Goal: Transaction & Acquisition: Purchase product/service

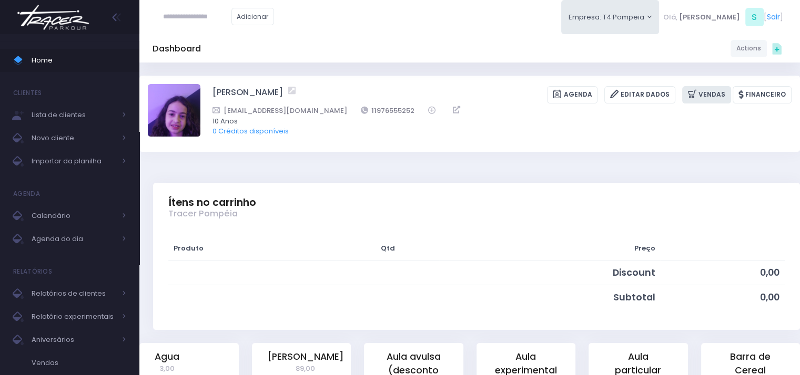
click at [707, 92] on link "Vendas" at bounding box center [706, 94] width 49 height 17
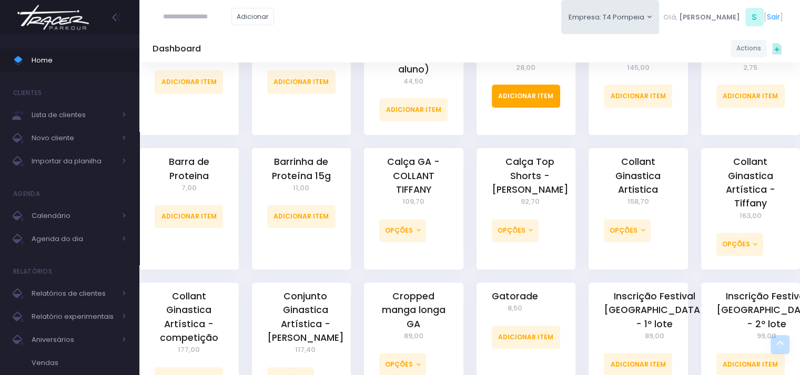
scroll to position [557, 0]
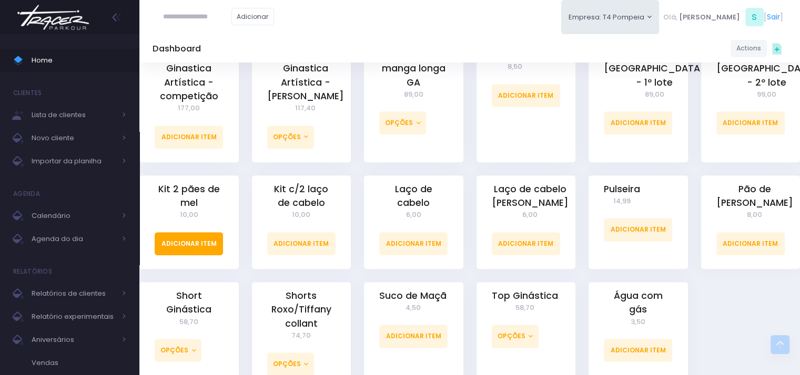
click at [189, 245] on link "Adicionar Item" at bounding box center [189, 243] width 68 height 23
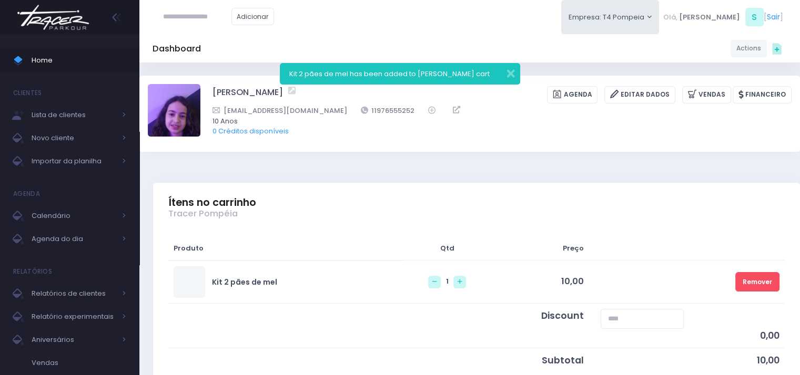
scroll to position [408, 0]
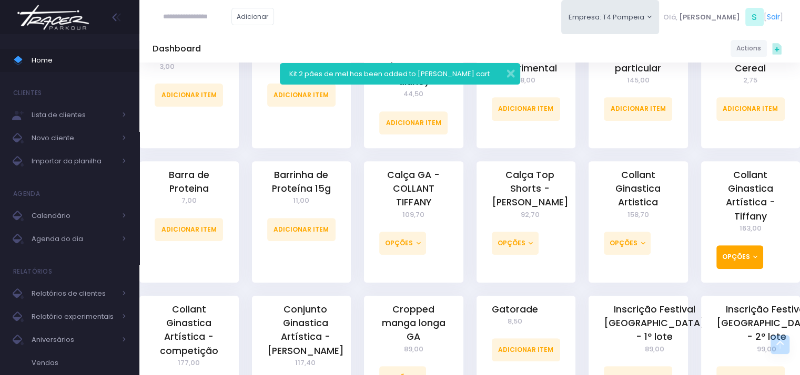
click at [726, 255] on button "Opções" at bounding box center [739, 257] width 47 height 23
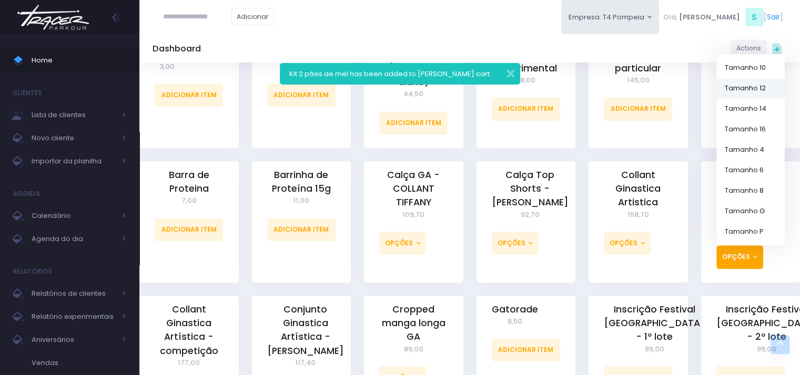
click at [761, 86] on link "Tamanho 12" at bounding box center [750, 88] width 68 height 21
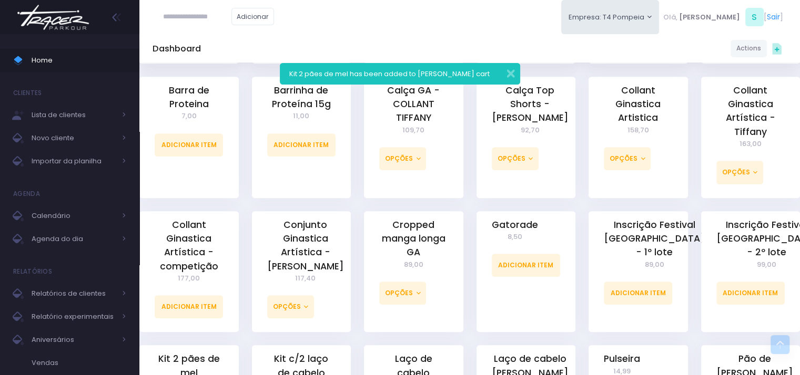
scroll to position [566, 0]
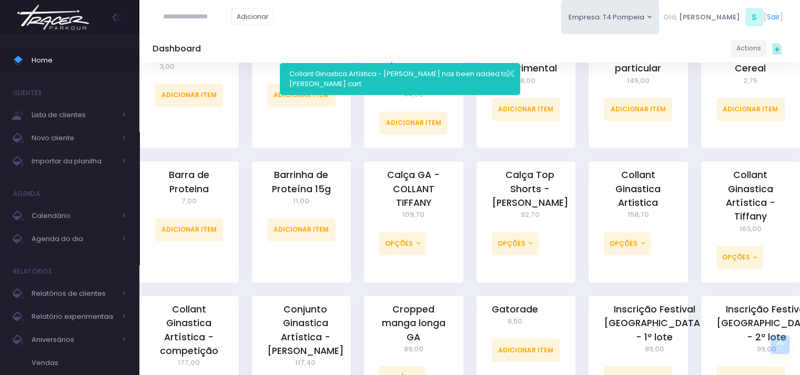
scroll to position [778, 0]
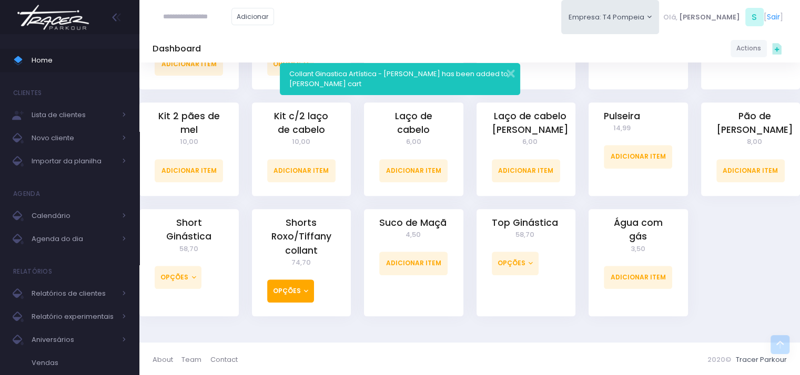
click at [298, 290] on button "Opções" at bounding box center [290, 291] width 47 height 23
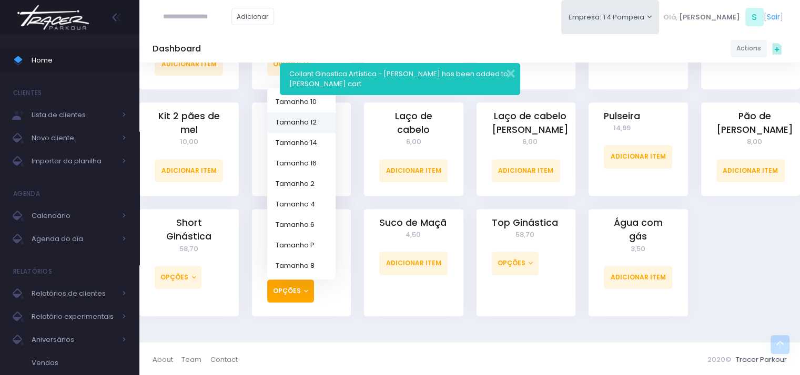
click at [309, 116] on link "Tamanho 12" at bounding box center [301, 122] width 68 height 21
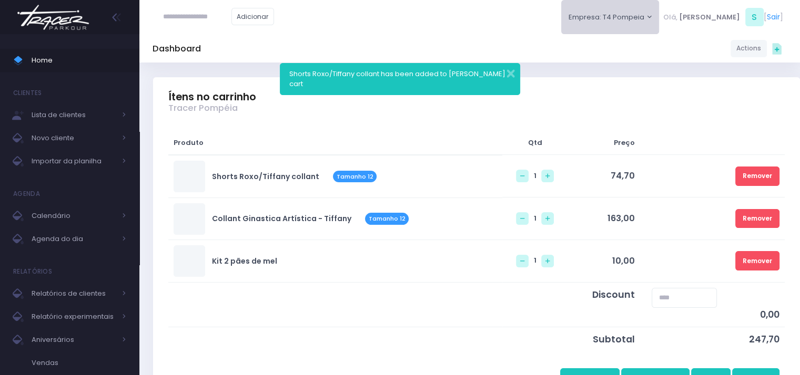
scroll to position [105, 0]
click at [659, 22] on button "Empresa: T4 Pompeia" at bounding box center [610, 17] width 98 height 34
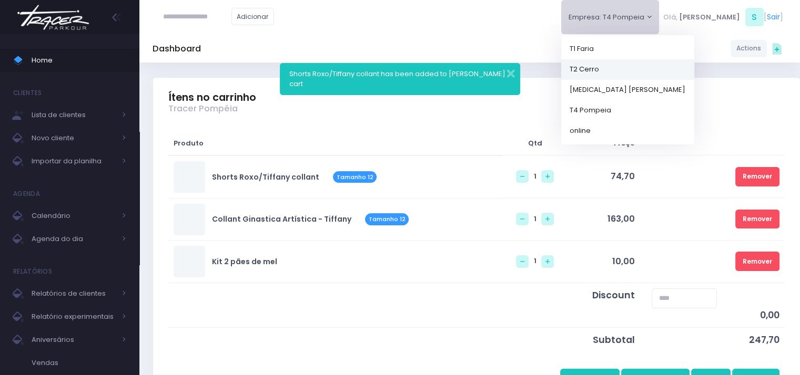
click at [644, 69] on link "T2 Cerro" at bounding box center [627, 69] width 133 height 21
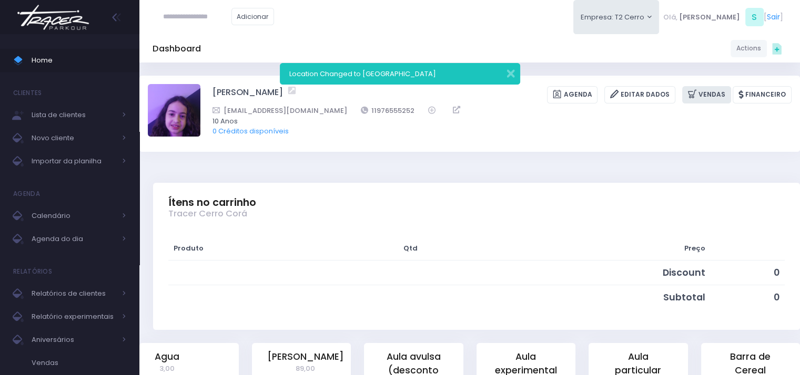
click at [710, 89] on link "Vendas" at bounding box center [706, 94] width 49 height 17
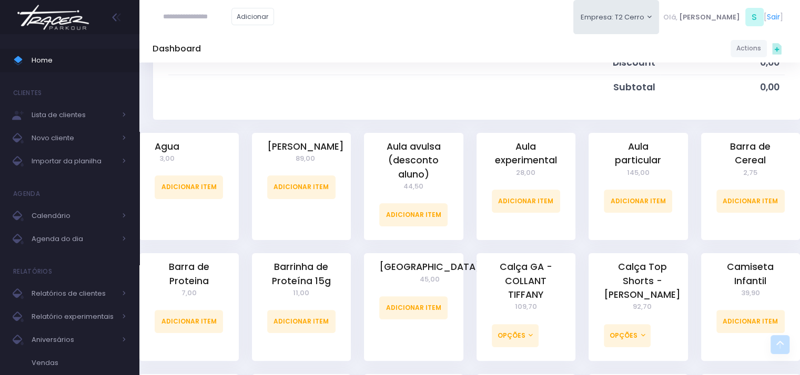
scroll to position [665, 0]
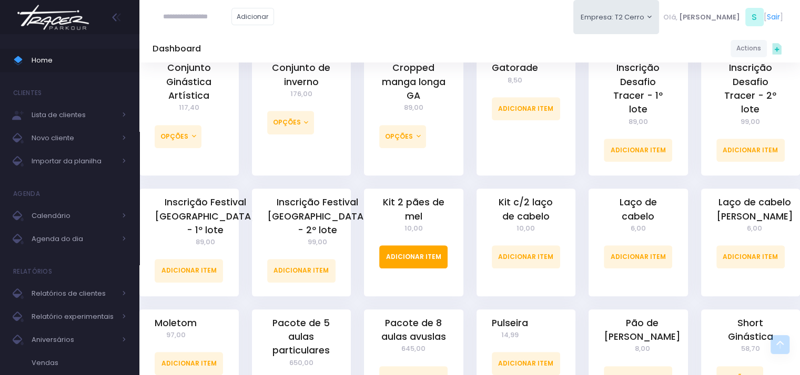
click at [433, 247] on link "Adicionar Item" at bounding box center [413, 257] width 68 height 23
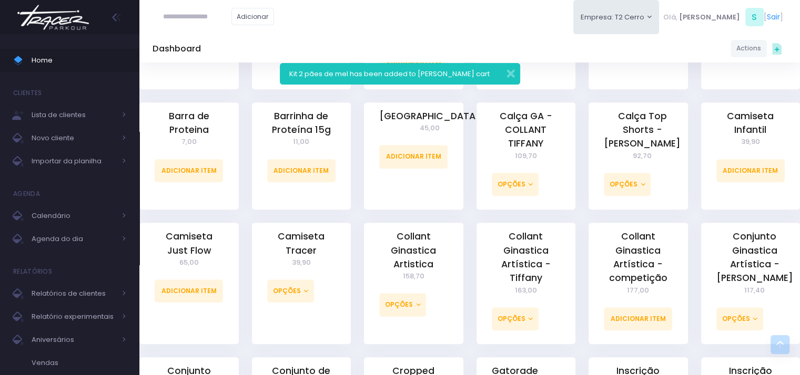
scroll to position [513, 0]
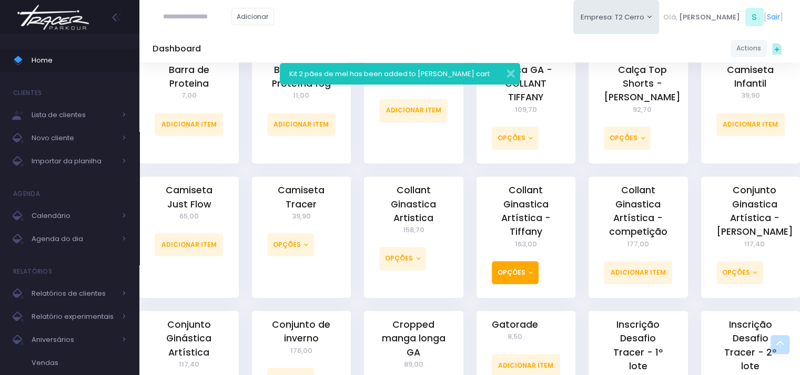
click at [531, 278] on button "Opções" at bounding box center [515, 272] width 47 height 23
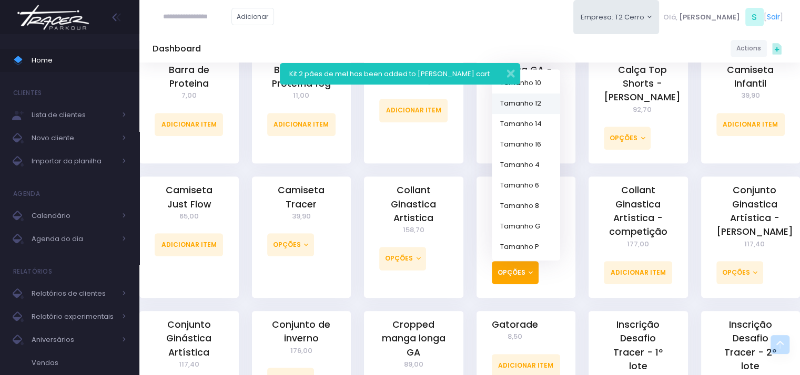
click at [541, 102] on link "Tamanho 12" at bounding box center [526, 104] width 68 height 21
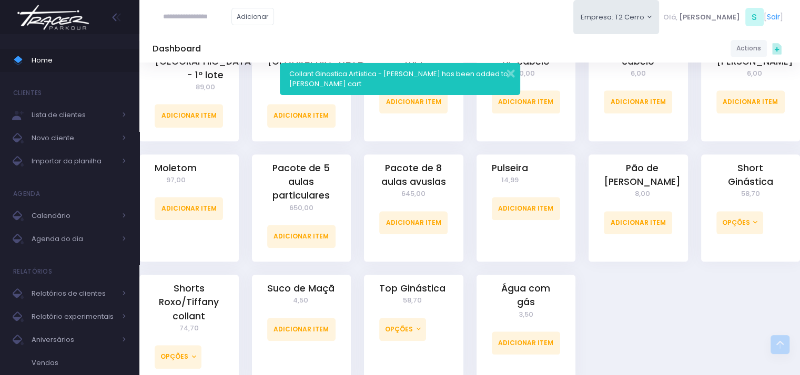
scroll to position [984, 0]
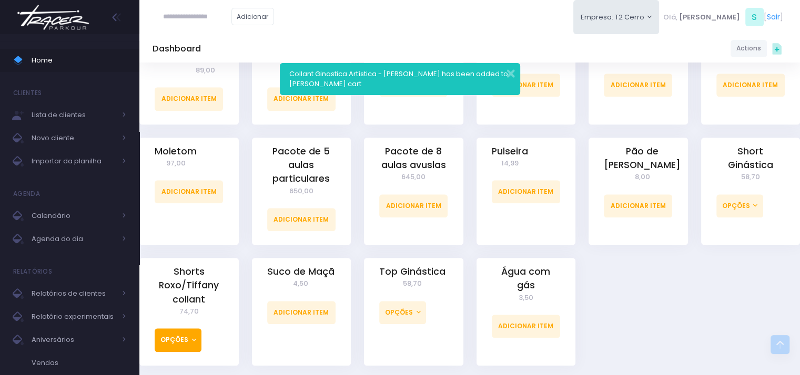
click at [187, 330] on button "Opções" at bounding box center [178, 340] width 47 height 23
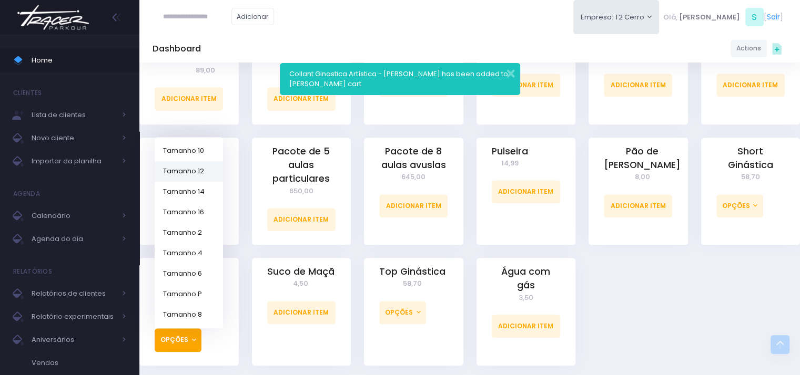
click at [203, 161] on link "Tamanho 12" at bounding box center [189, 171] width 68 height 21
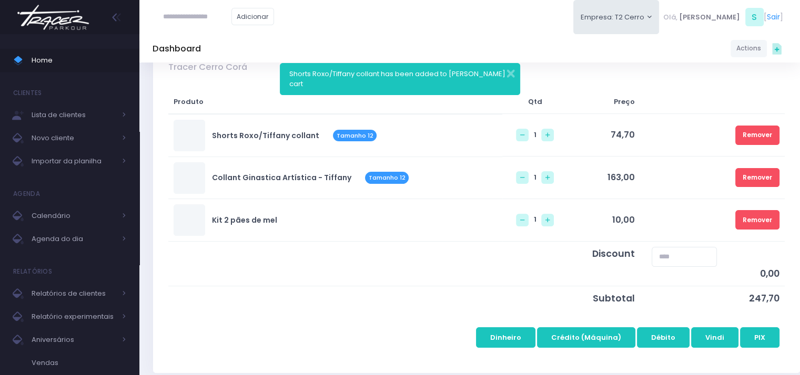
scroll to position [263, 0]
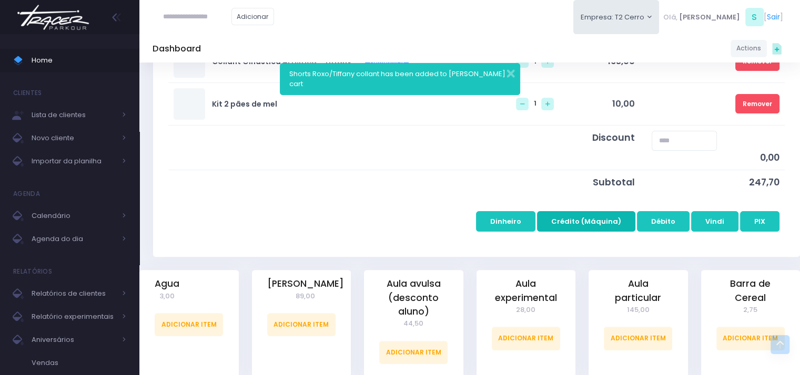
click at [603, 225] on button "Crédito (Máquina)" at bounding box center [586, 221] width 98 height 20
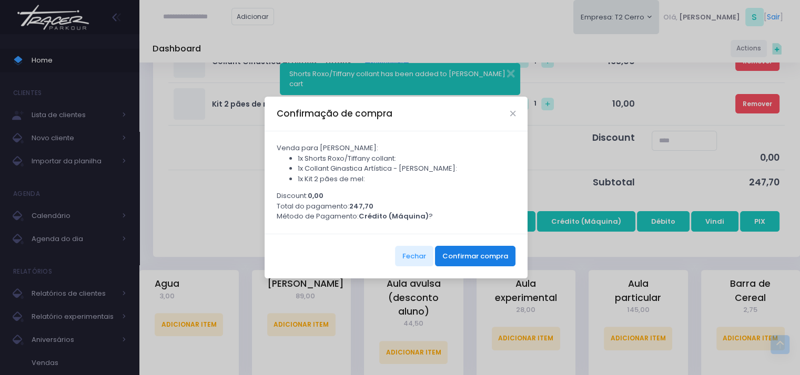
click at [469, 261] on button "Confirmar compra" at bounding box center [475, 256] width 80 height 20
